Goal: Find specific page/section: Find specific page/section

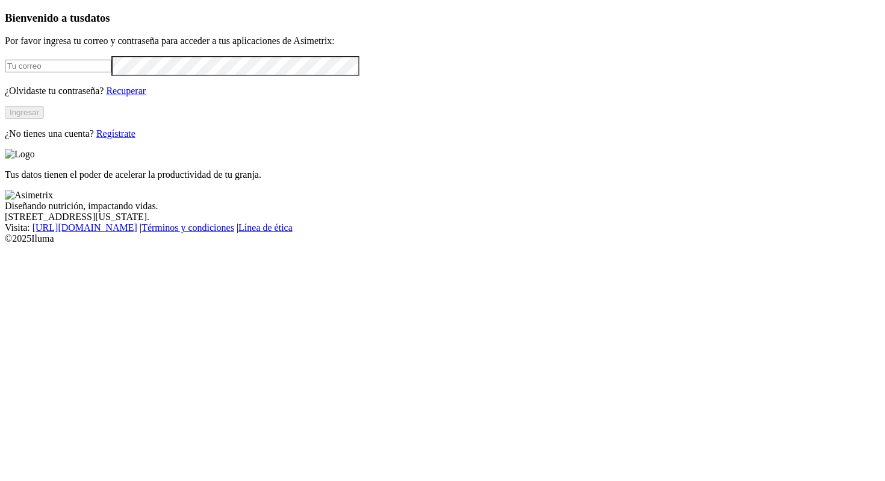
type input "[PERSON_NAME][EMAIL_ADDRESS][PERSON_NAME][DOMAIN_NAME]"
click at [44, 119] on button "Ingresar" at bounding box center [24, 112] width 39 height 13
